Goal: Task Accomplishment & Management: Complete application form

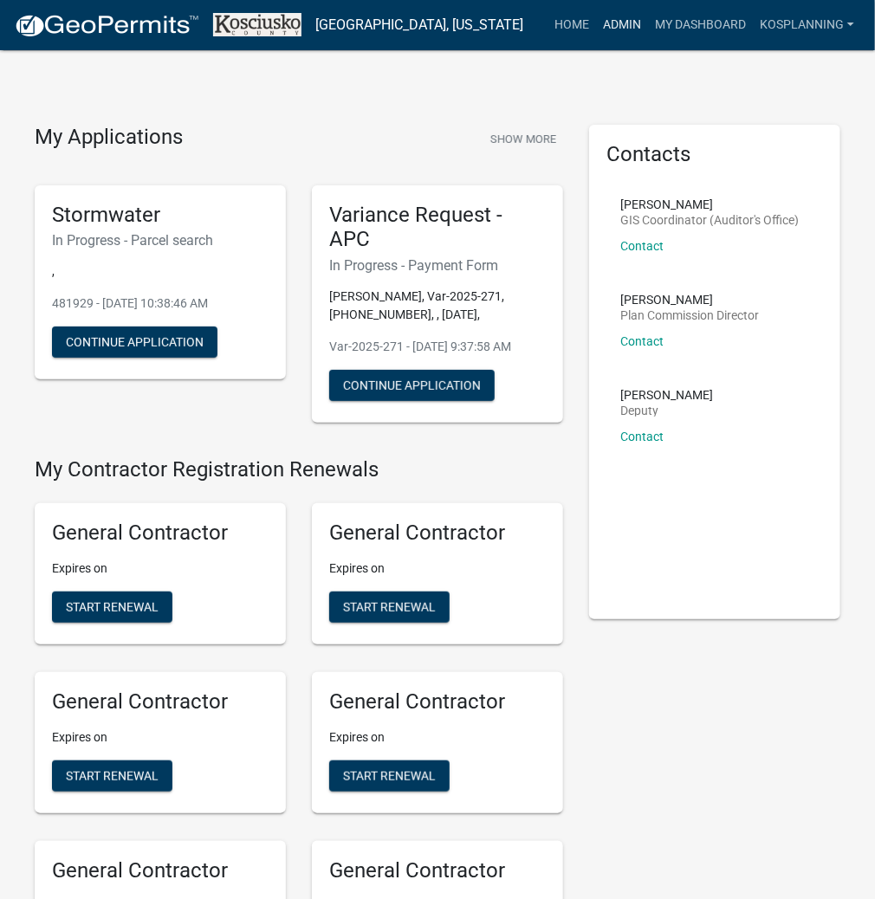
click at [626, 28] on link "Admin" at bounding box center [622, 25] width 52 height 33
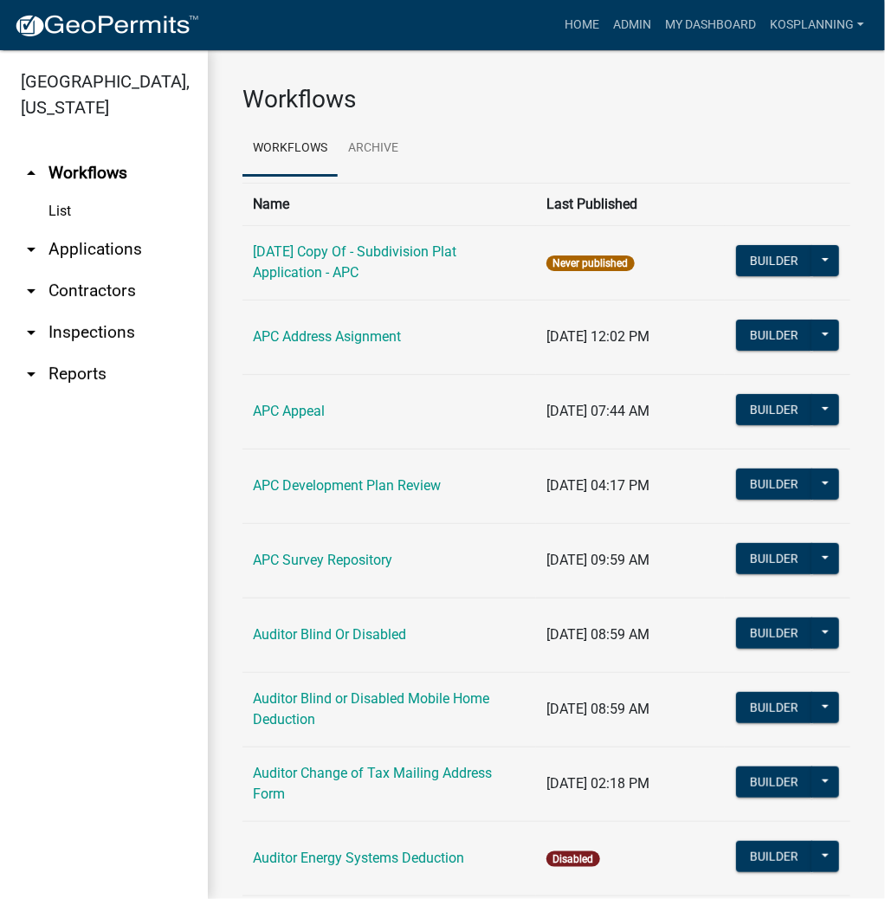
click at [124, 246] on link "arrow_drop_down Applications" at bounding box center [104, 250] width 208 height 42
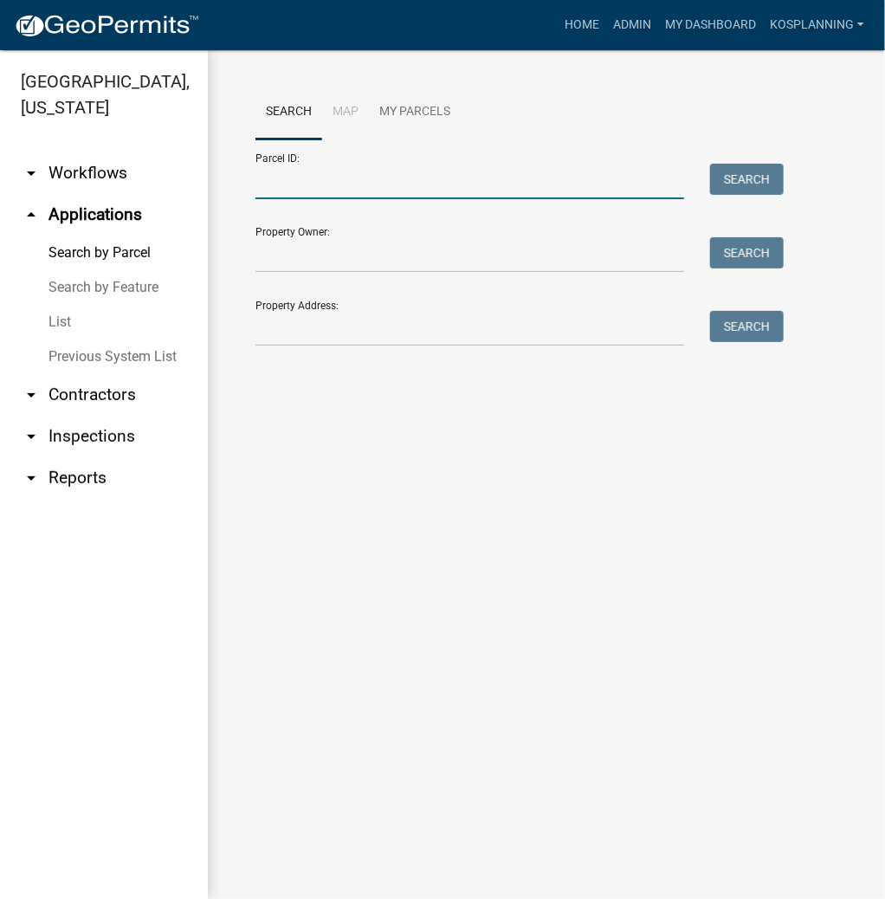
click at [328, 194] on input "Parcel ID:" at bounding box center [470, 182] width 429 height 36
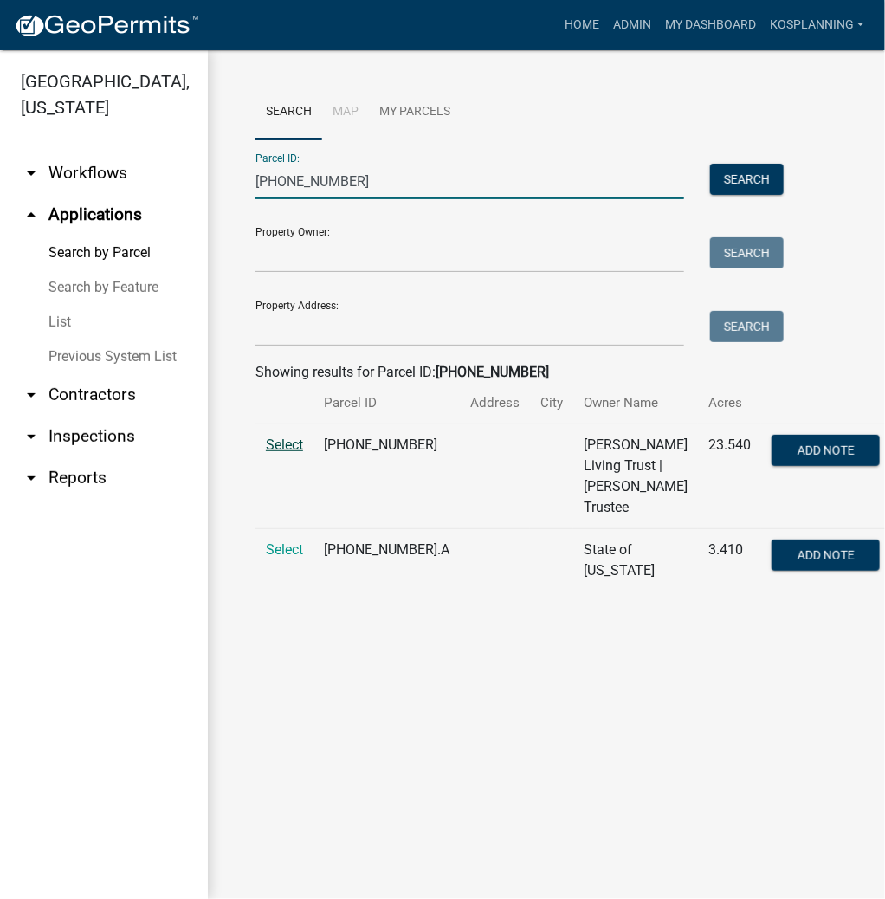
type input "[PHONE_NUMBER]"
click at [274, 444] on span "Select" at bounding box center [284, 445] width 37 height 16
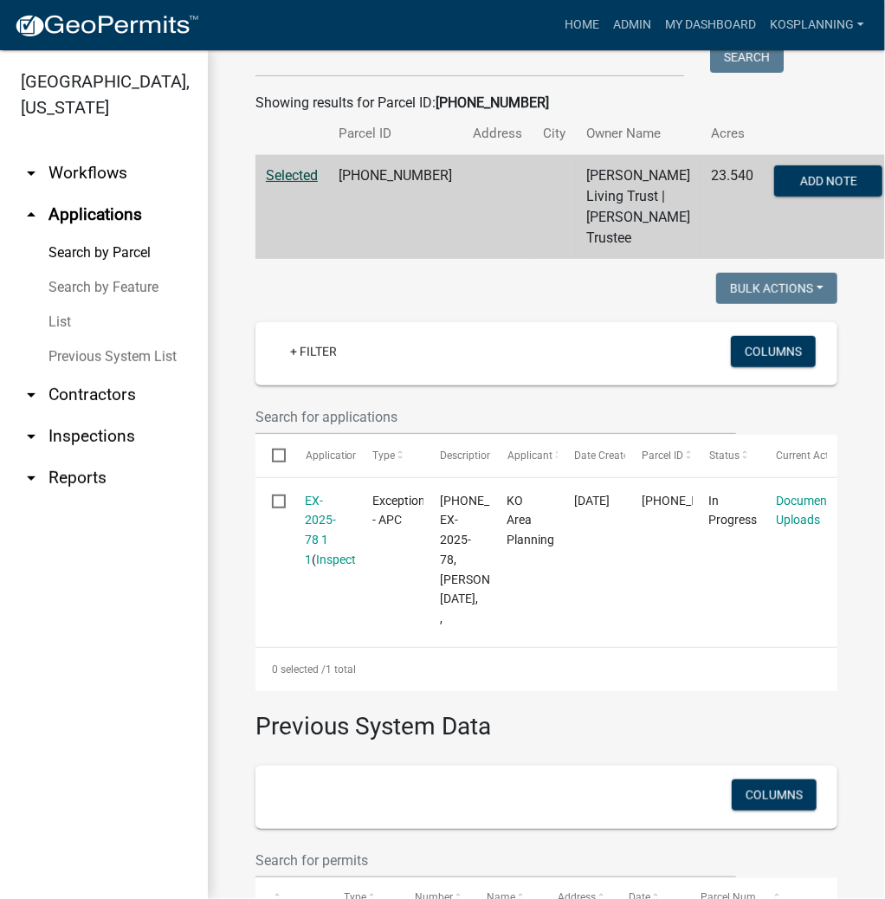
scroll to position [277, 0]
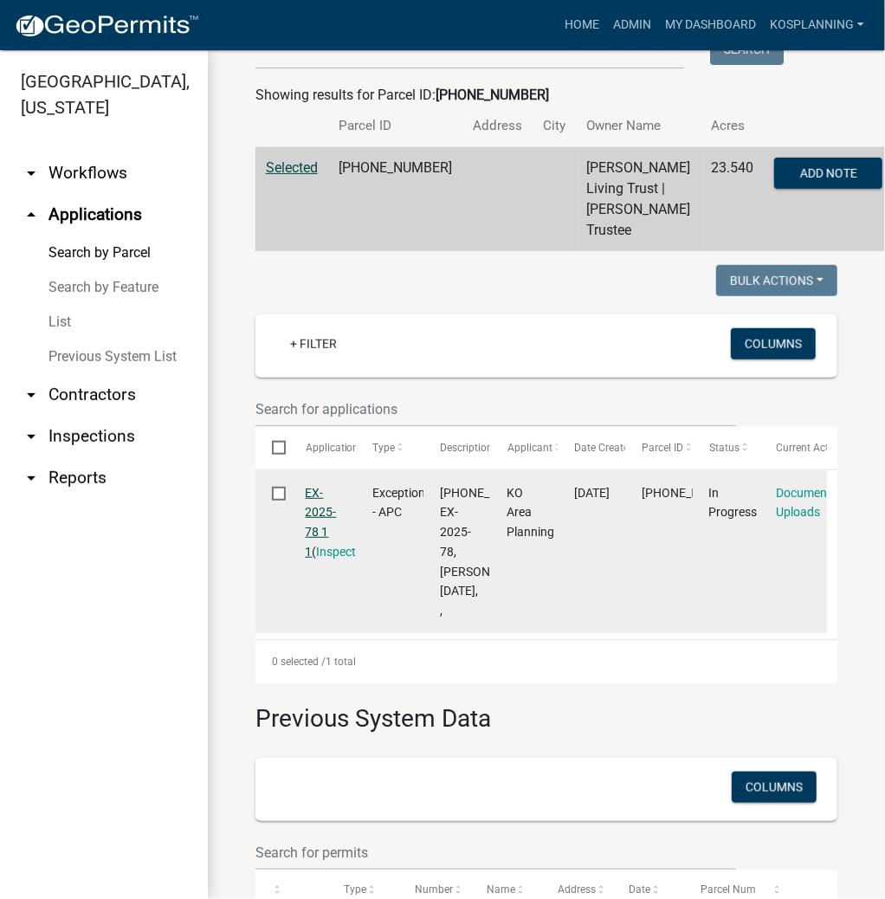
click at [326, 535] on link "EX-2025-78 1 1" at bounding box center [321, 522] width 31 height 73
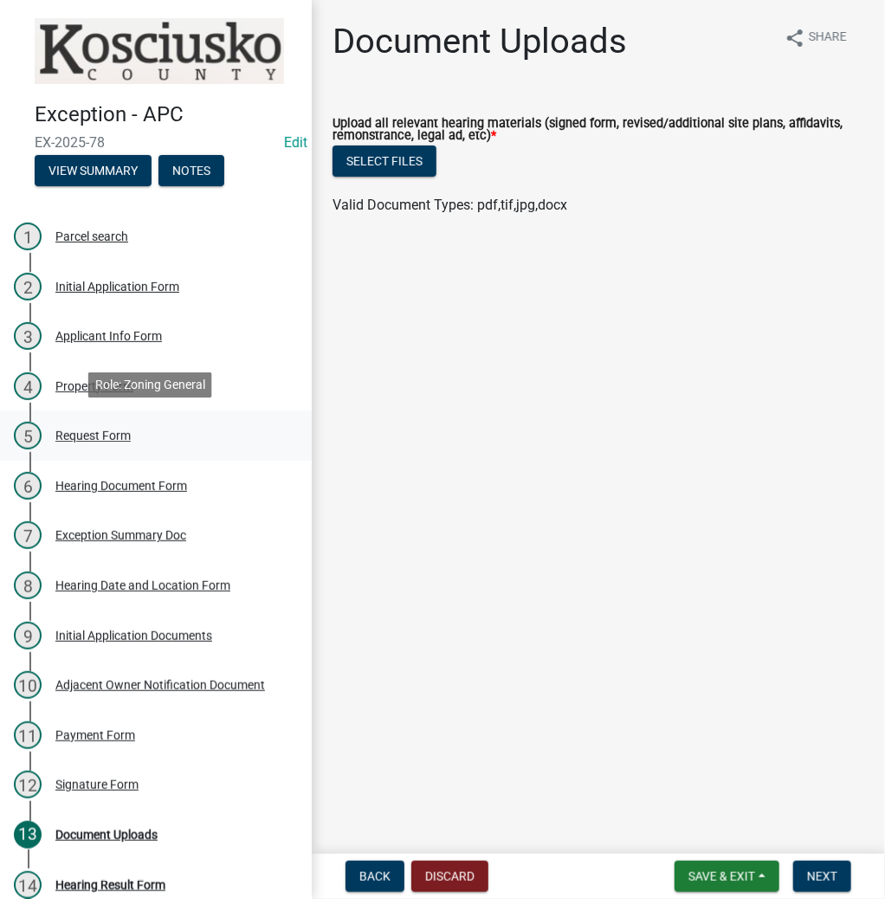
click at [106, 433] on div "Request Form" at bounding box center [92, 436] width 75 height 12
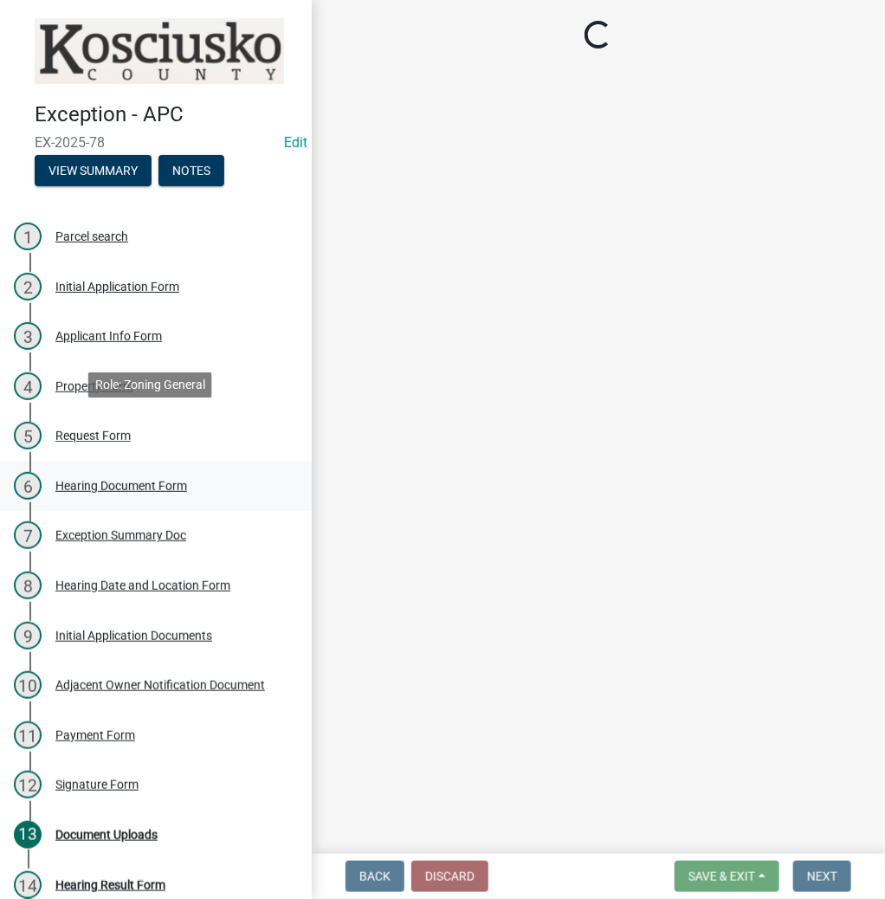
select select "99d328be-140a-4434-998e-36f46e81fa04"
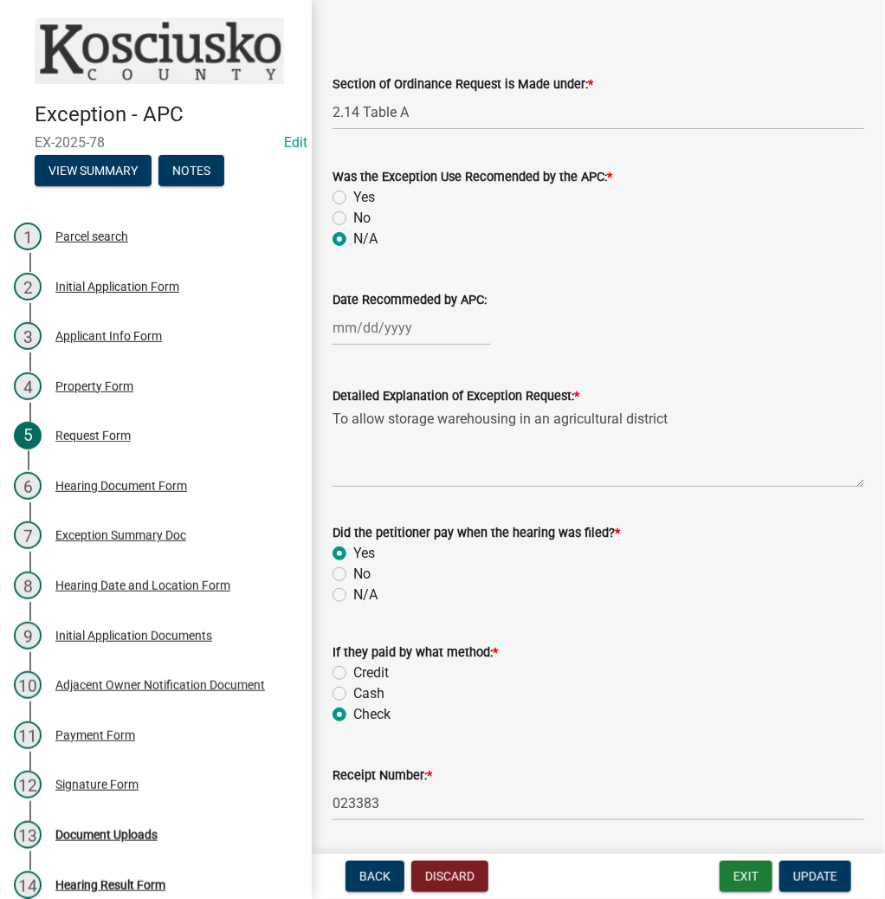
scroll to position [124, 0]
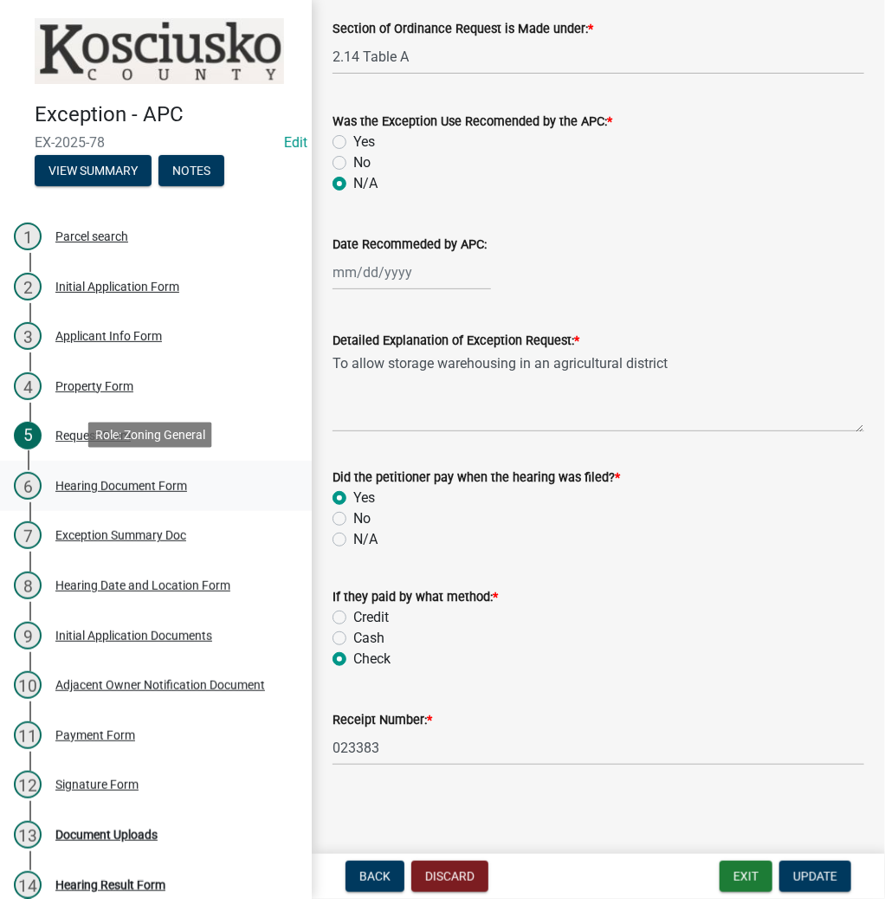
click at [76, 491] on div "6 Hearing Document Form" at bounding box center [149, 486] width 270 height 28
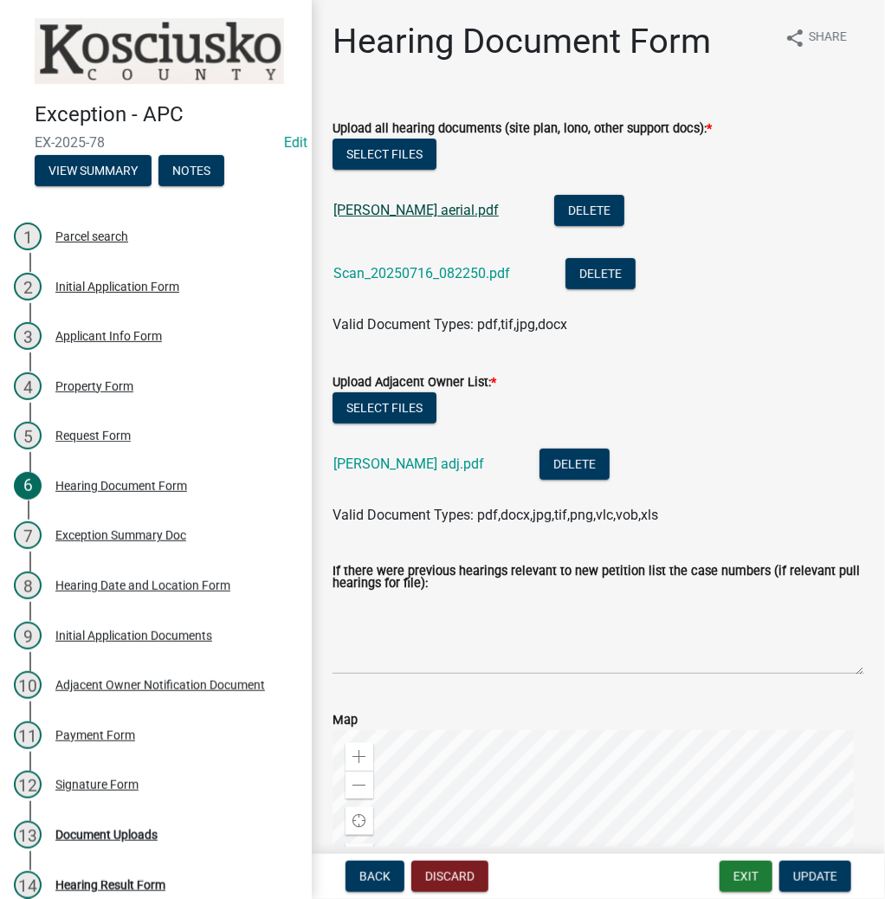
click at [367, 211] on link "[PERSON_NAME] aerial.pdf" at bounding box center [416, 210] width 165 height 16
click at [364, 272] on link "Scan_20250716_082250.pdf" at bounding box center [422, 273] width 177 height 16
click at [749, 872] on button "Exit" at bounding box center [746, 876] width 53 height 31
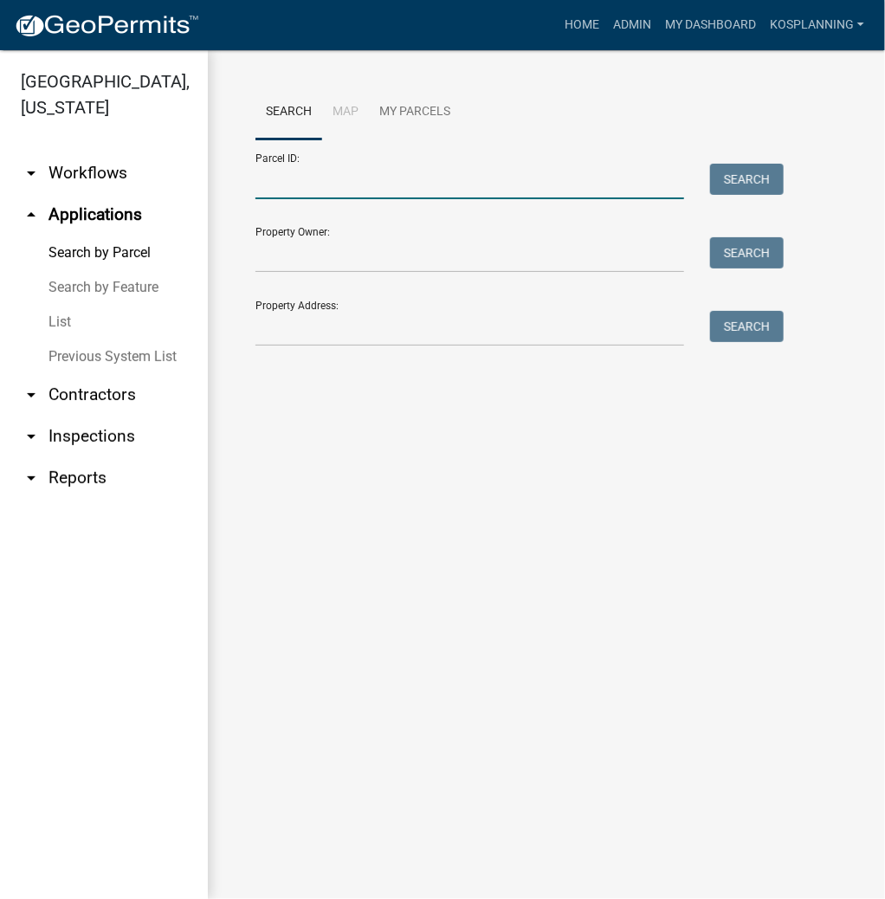
click at [334, 174] on input "Parcel ID:" at bounding box center [470, 182] width 429 height 36
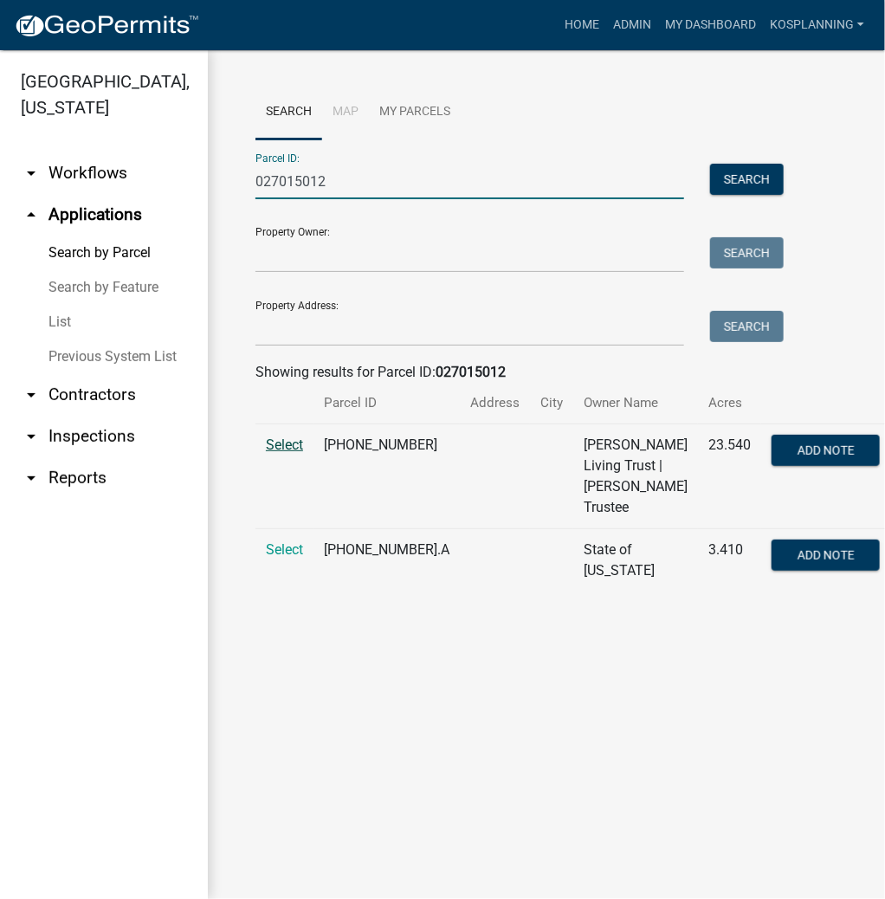
type input "027015012"
click at [278, 439] on span "Select" at bounding box center [284, 445] width 37 height 16
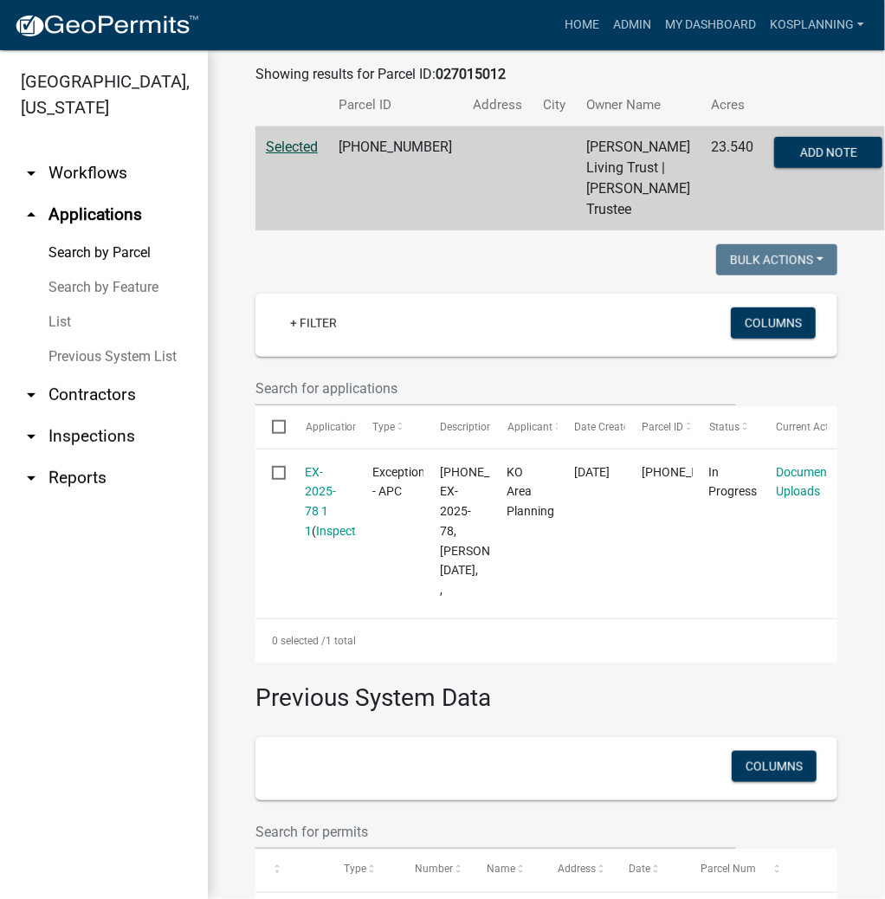
scroll to position [347, 0]
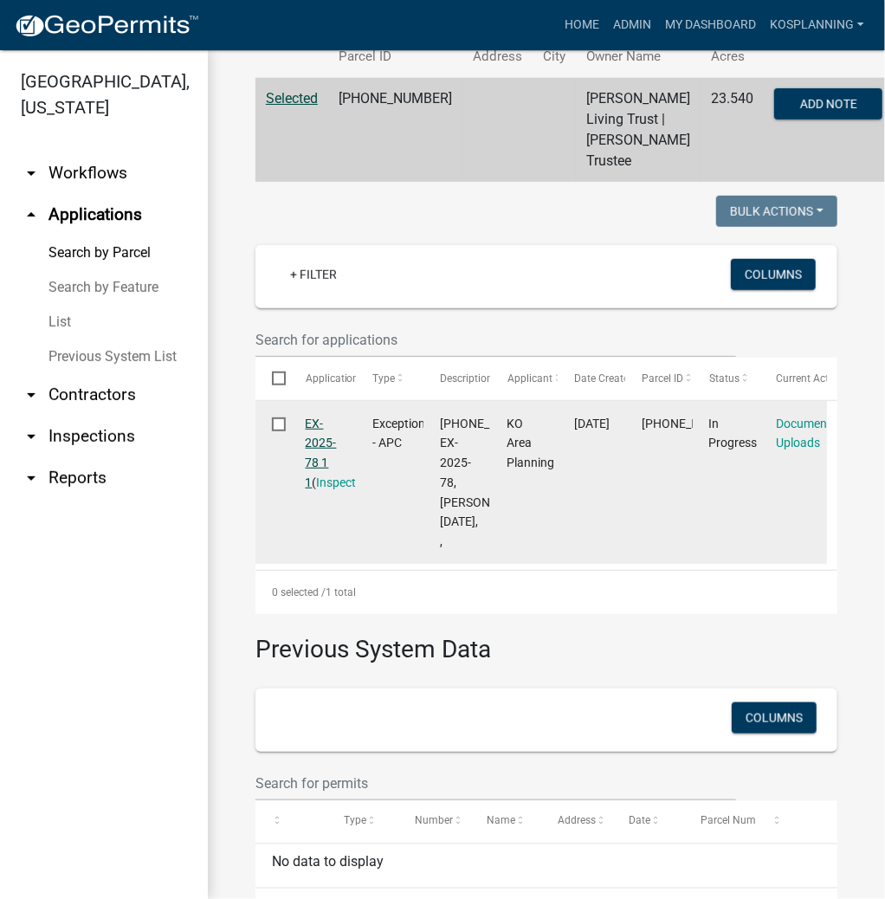
click at [330, 463] on link "EX-2025-78 1 1" at bounding box center [321, 453] width 31 height 73
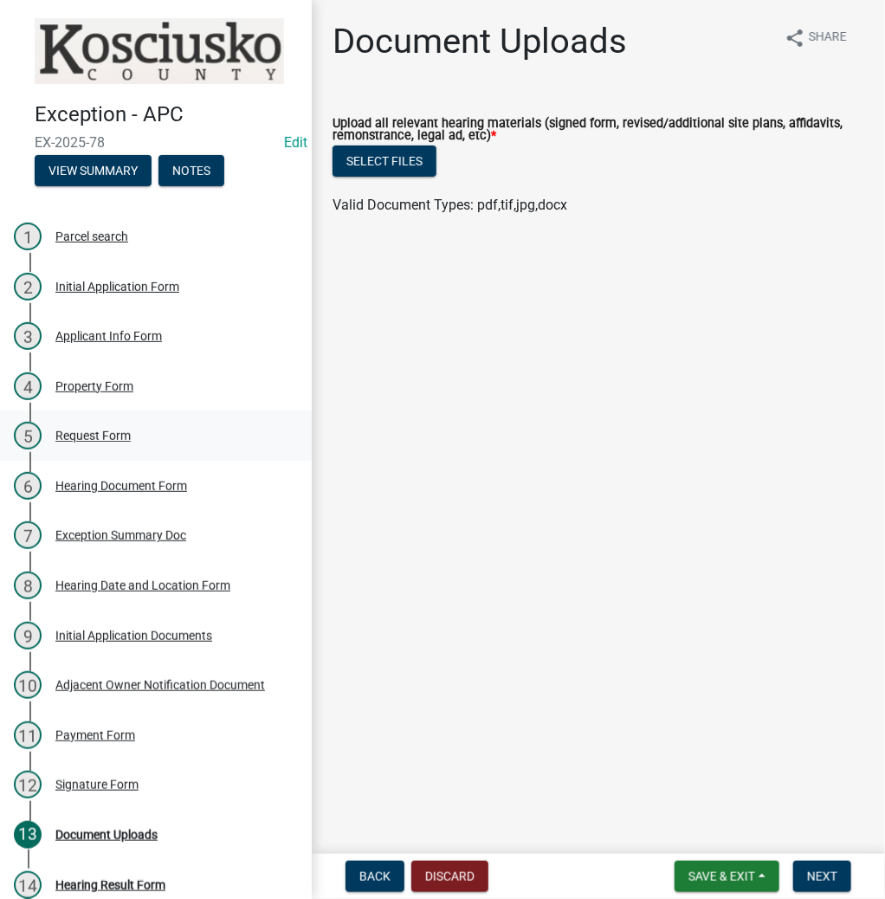
click at [121, 430] on div "Request Form" at bounding box center [92, 436] width 75 height 12
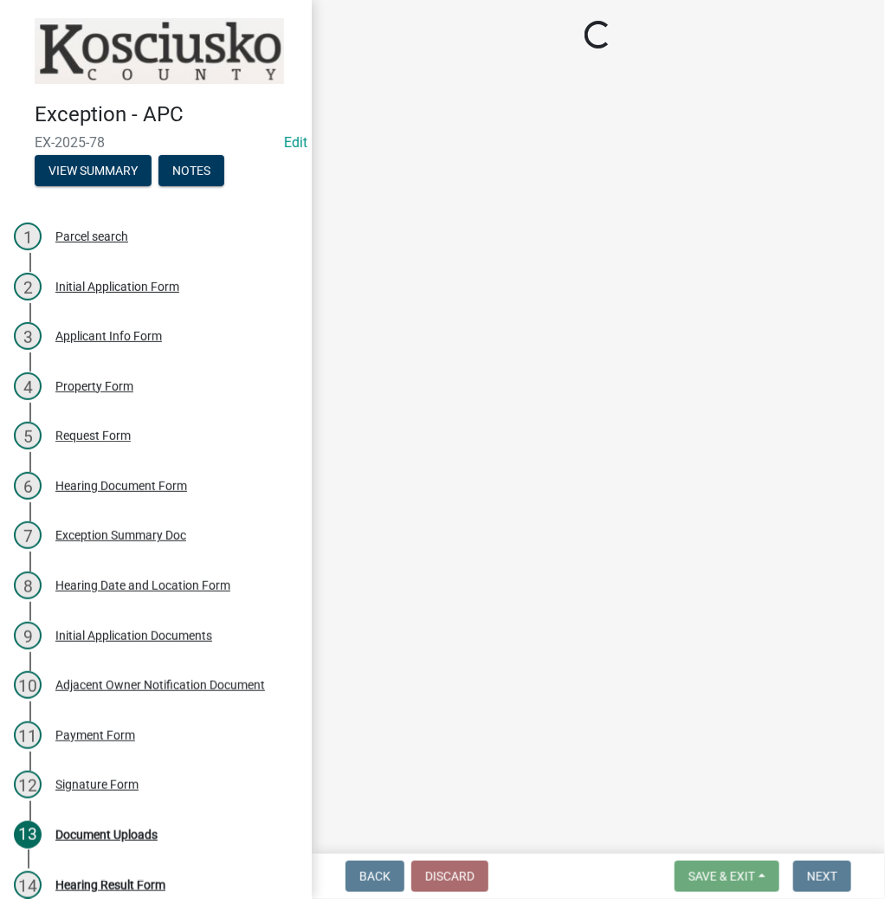
select select "99d328be-140a-4434-998e-36f46e81fa04"
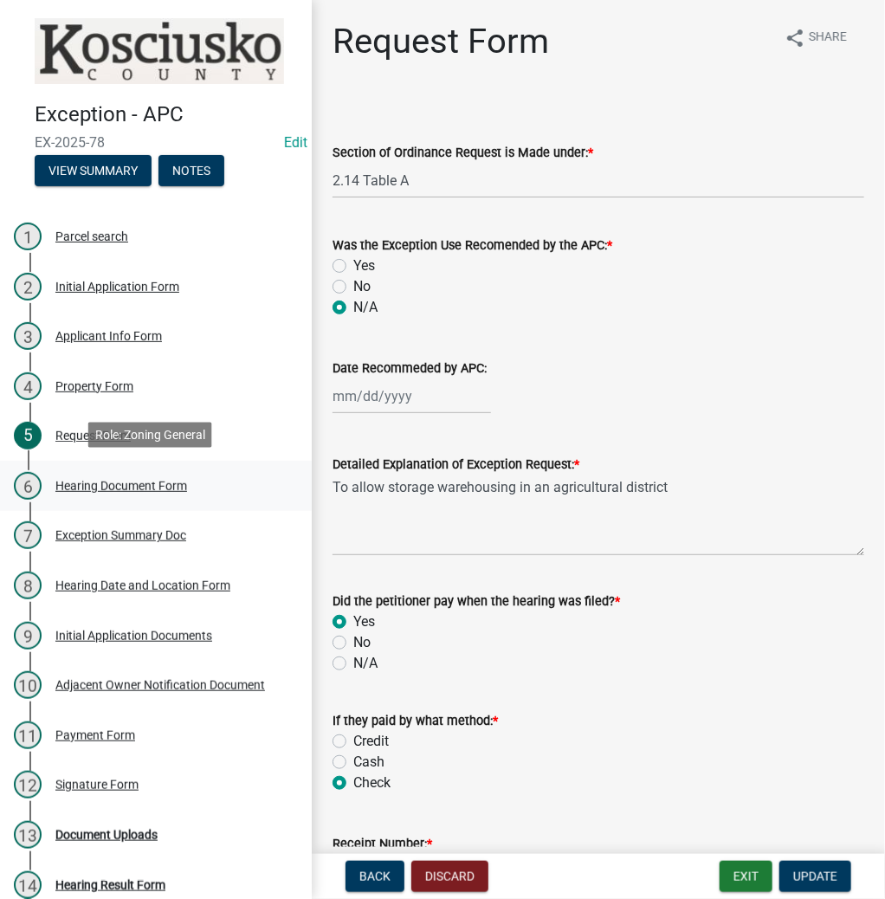
click at [143, 488] on div "Hearing Document Form" at bounding box center [121, 486] width 132 height 12
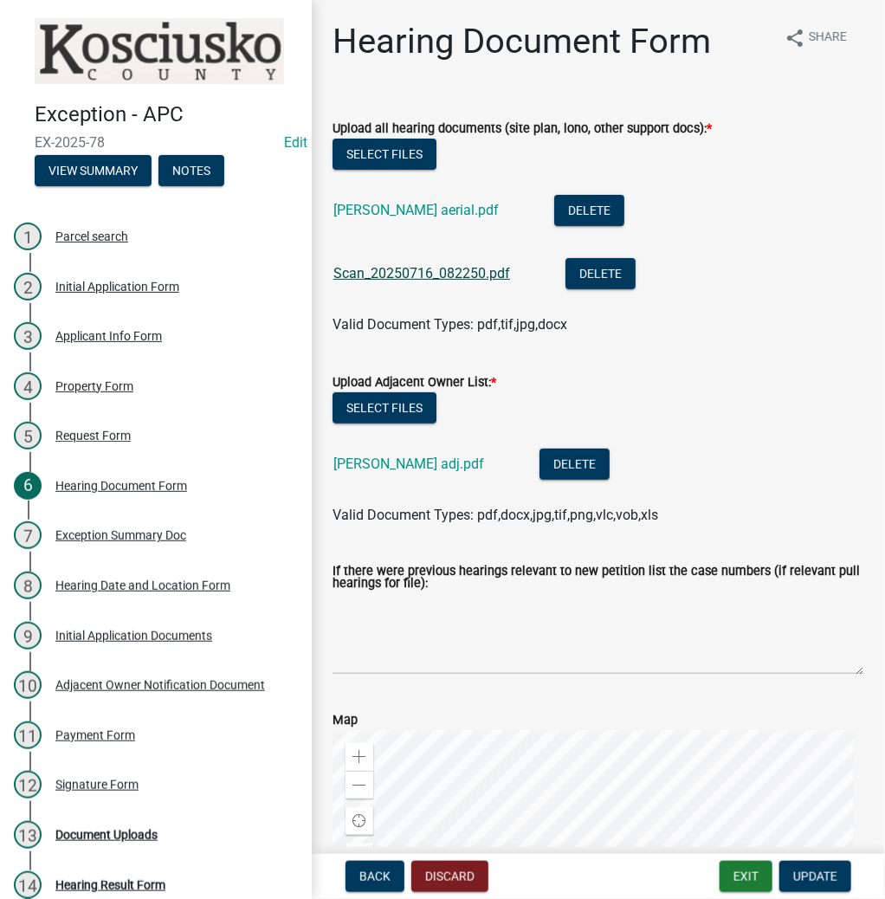
click at [461, 271] on link "Scan_20250716_082250.pdf" at bounding box center [422, 273] width 177 height 16
click at [372, 464] on link "[PERSON_NAME] adj.pdf" at bounding box center [409, 464] width 151 height 16
click at [394, 204] on link "[PERSON_NAME] aerial.pdf" at bounding box center [416, 210] width 165 height 16
click at [120, 511] on link "7 Exception Summary Doc" at bounding box center [156, 536] width 312 height 50
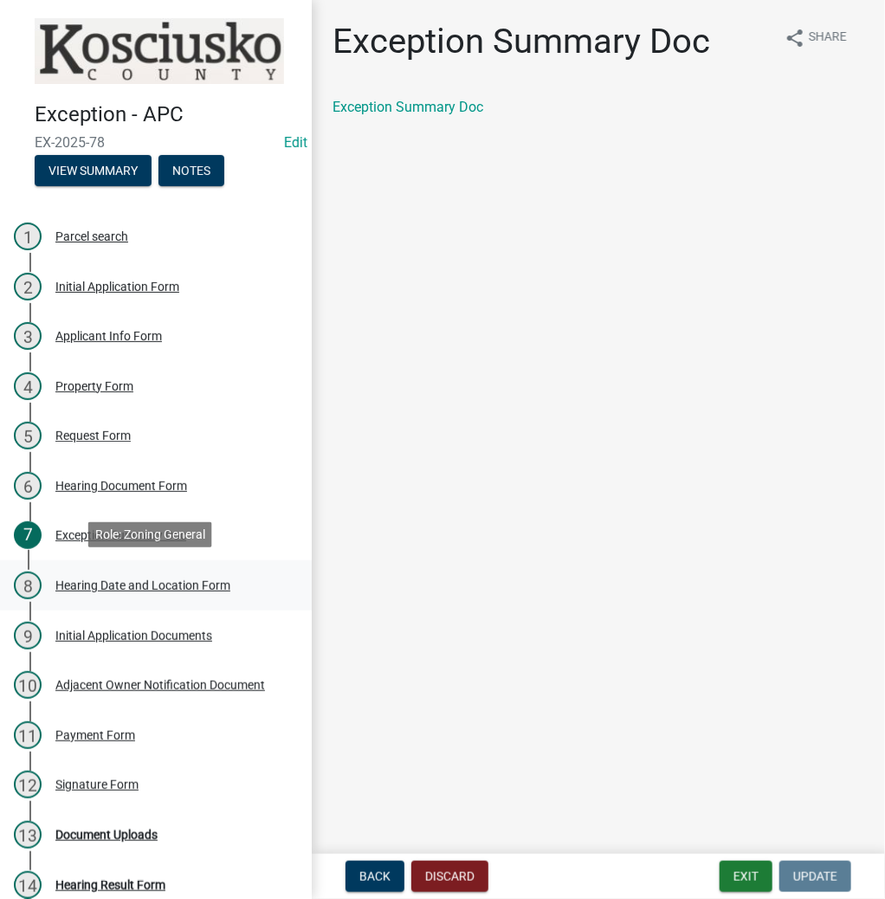
click at [104, 580] on div "Hearing Date and Location Form" at bounding box center [142, 586] width 175 height 12
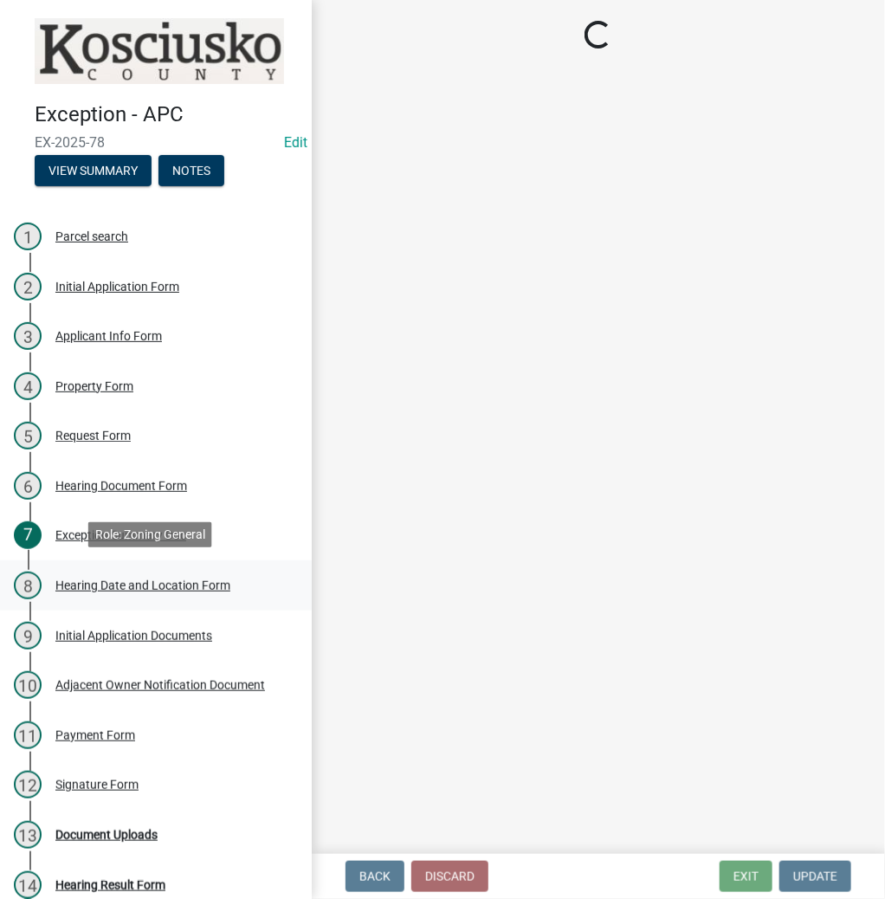
select select "a48e76f8-de41-403b-83ad-1628186786b9"
select select "9dcac0a2-b0c4-4f3b-8637-840d2209bdca"
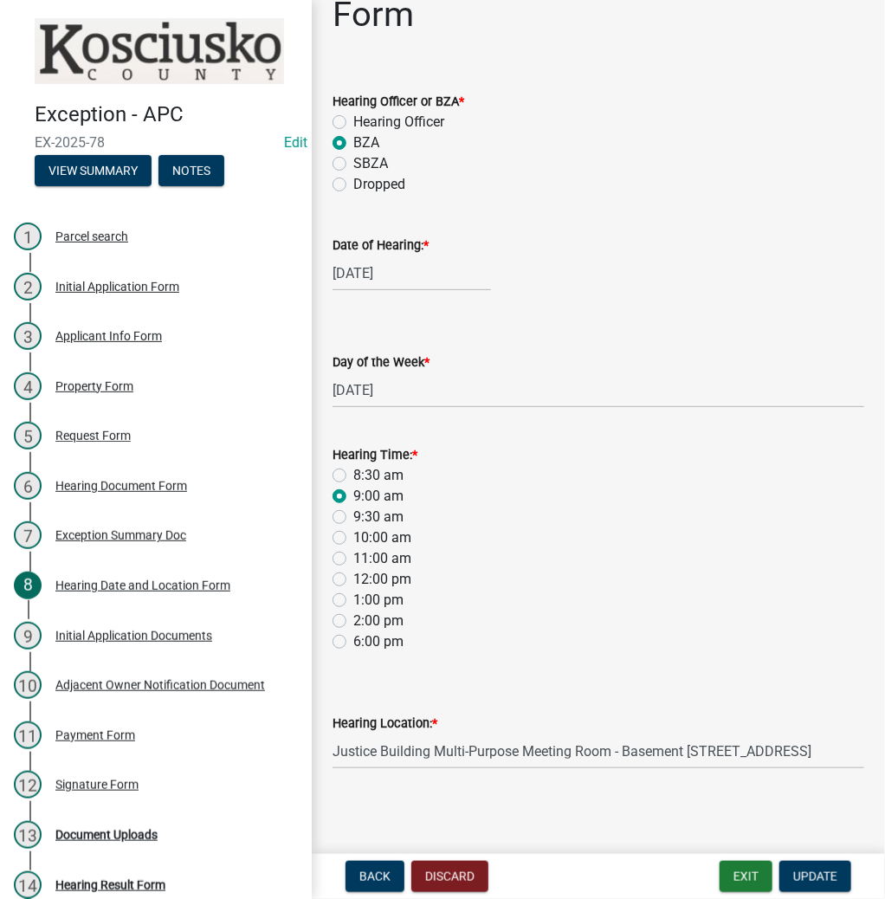
scroll to position [74, 0]
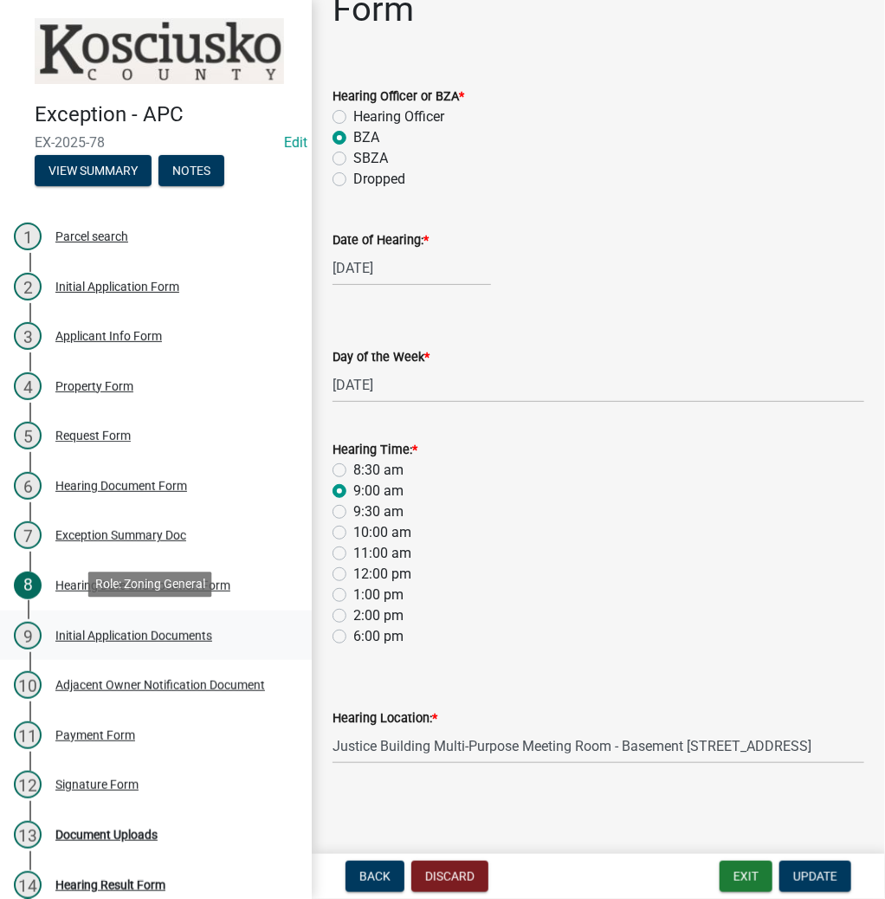
click at [89, 630] on div "Initial Application Documents" at bounding box center [133, 636] width 157 height 12
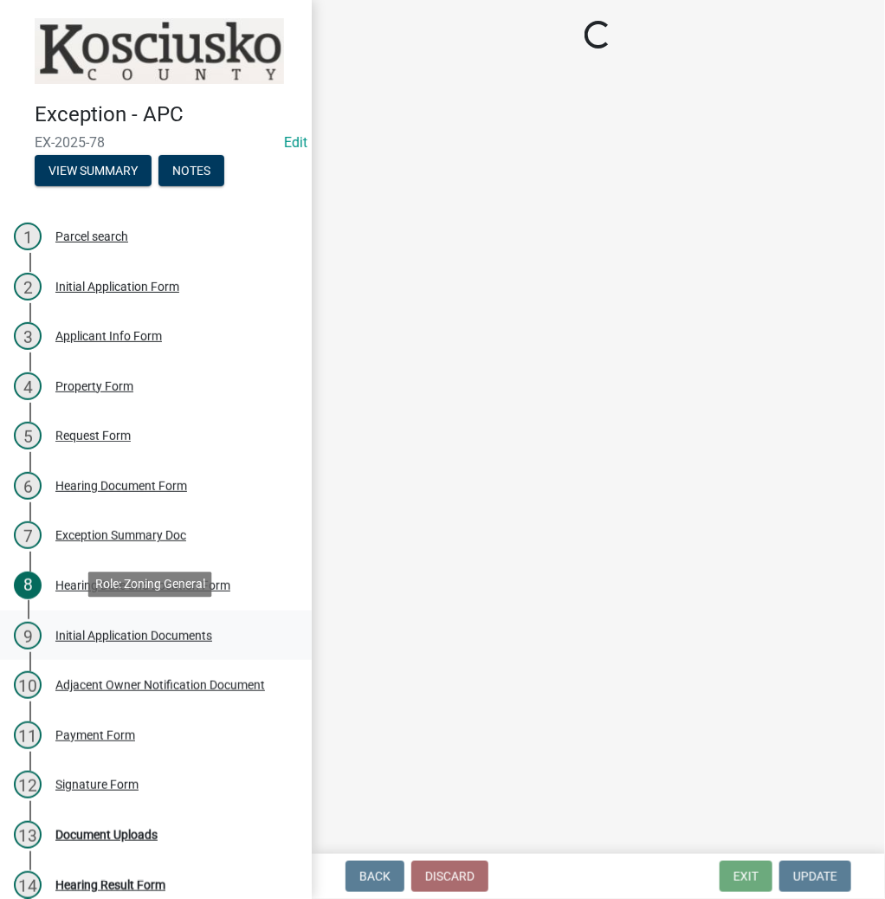
scroll to position [0, 0]
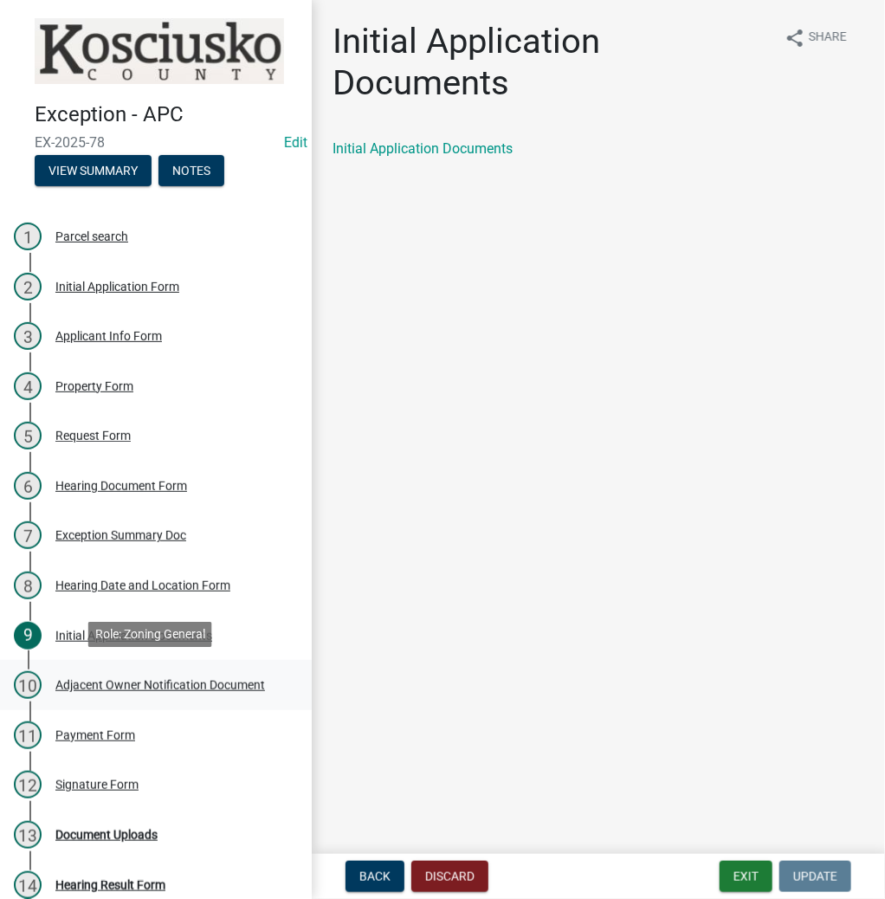
click at [152, 683] on div "Adjacent Owner Notification Document" at bounding box center [160, 685] width 210 height 12
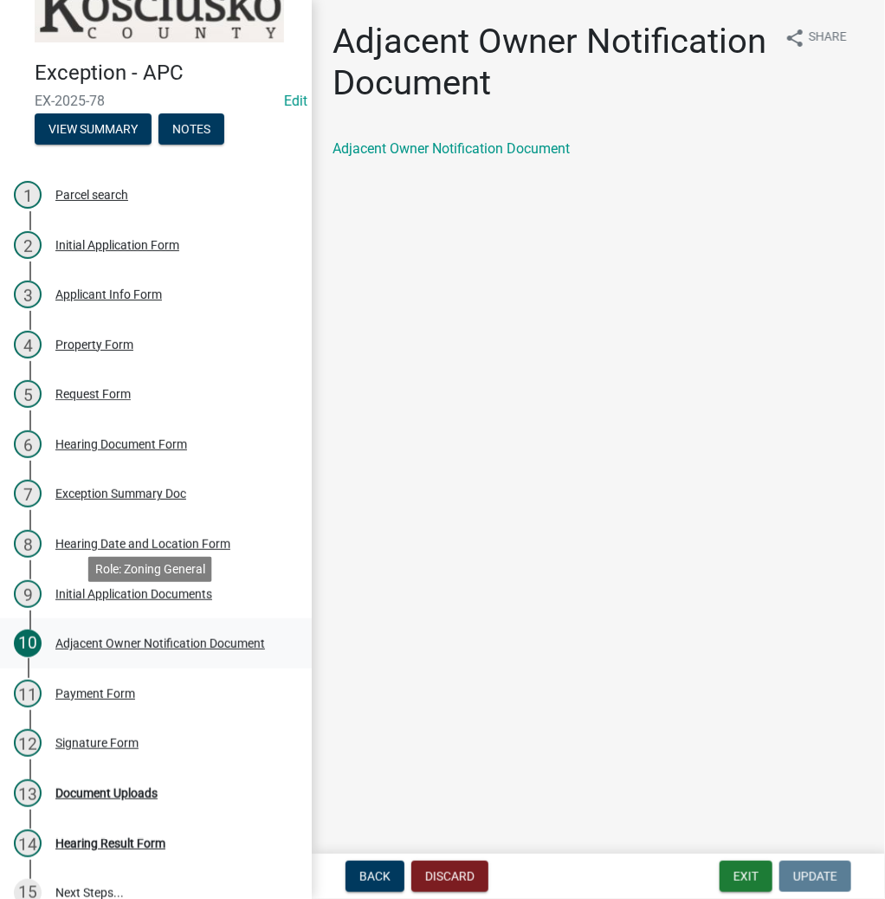
scroll to position [65, 0]
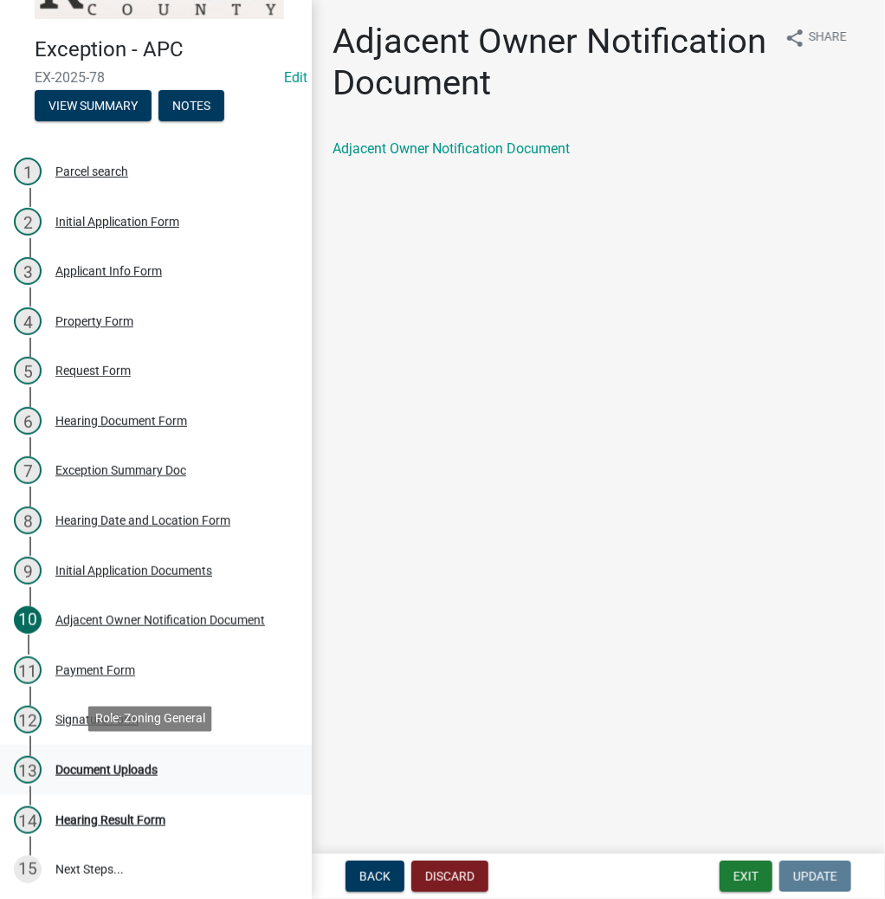
click at [132, 764] on div "Document Uploads" at bounding box center [106, 770] width 102 height 12
